Goal: Find contact information: Find contact information

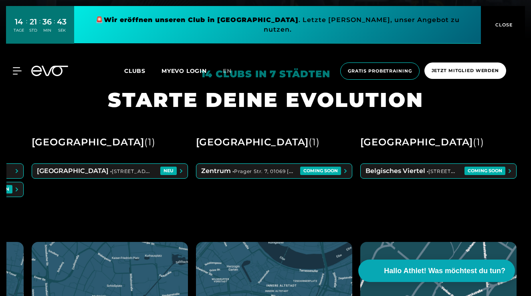
scroll to position [262, 0]
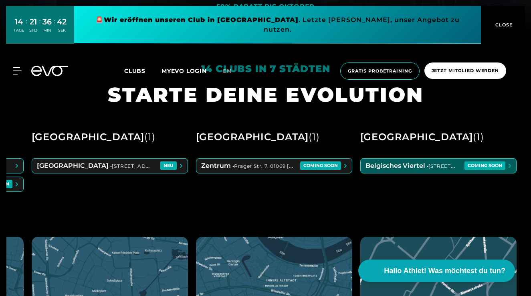
click at [443, 165] on span at bounding box center [438, 166] width 155 height 14
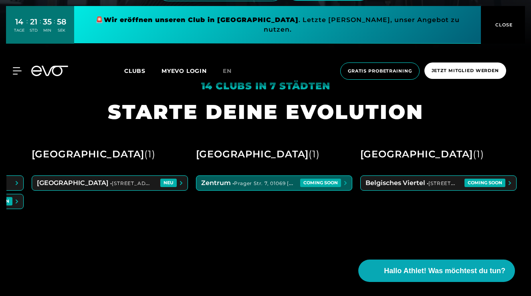
scroll to position [0, 624]
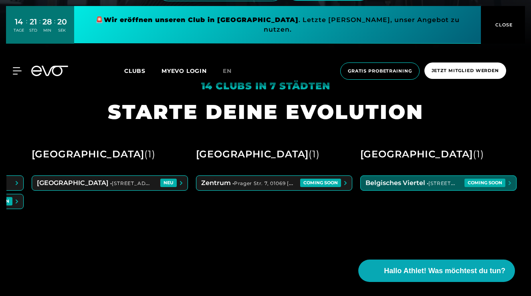
click at [133, 67] on span "Clubs" at bounding box center [134, 70] width 21 height 7
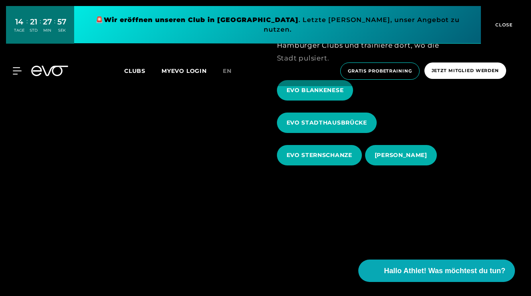
scroll to position [288, 0]
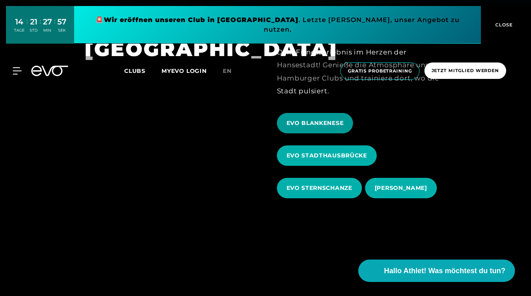
click at [308, 122] on span "EVO BLANKENESE" at bounding box center [314, 123] width 57 height 8
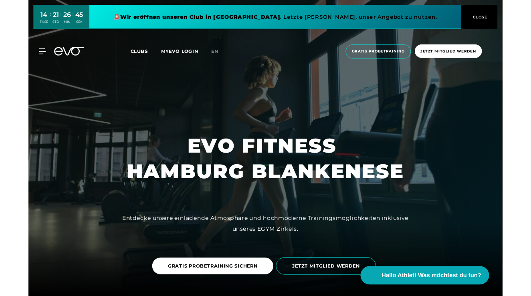
scroll to position [865, 0]
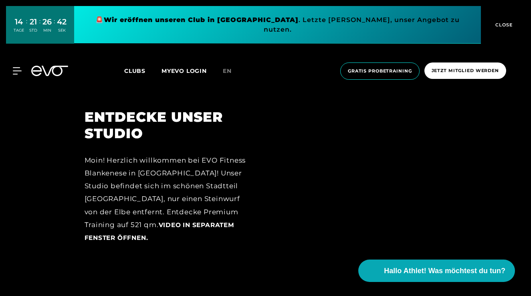
click at [133, 67] on span "Clubs" at bounding box center [134, 70] width 21 height 7
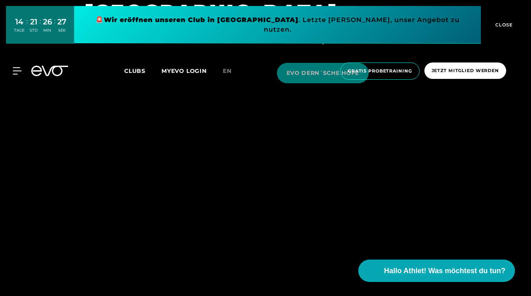
scroll to position [1848, 0]
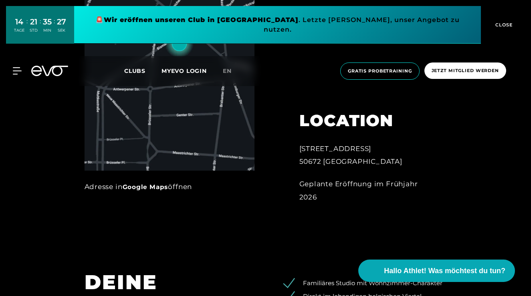
scroll to position [397, 0]
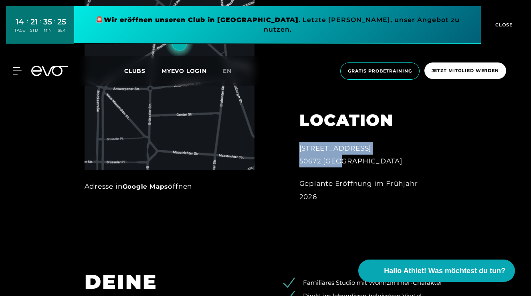
drag, startPoint x: 300, startPoint y: 149, endPoint x: 350, endPoint y: 163, distance: 52.1
click at [350, 163] on div "[STREET_ADDRESS]" at bounding box center [364, 155] width 131 height 26
copy div "[STREET_ADDRESS]"
